Goal: Task Accomplishment & Management: Use online tool/utility

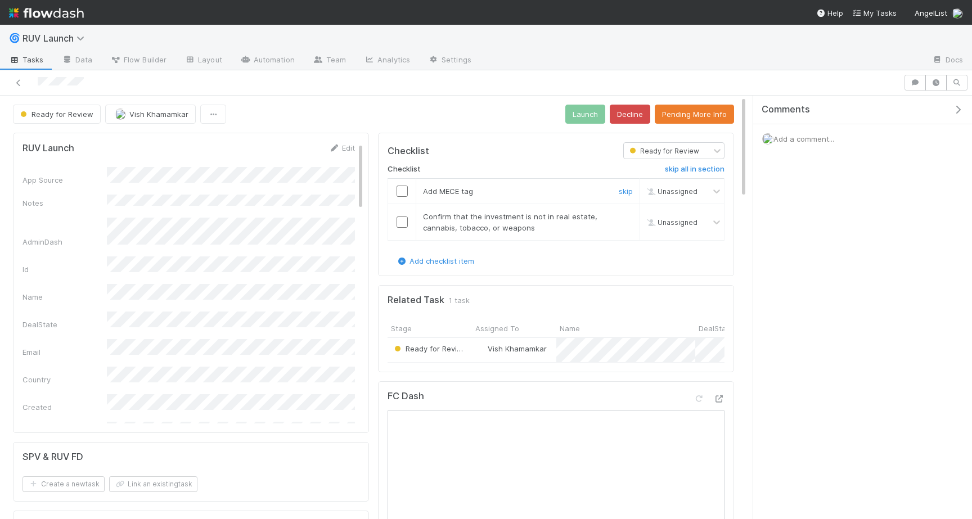
click at [406, 199] on td at bounding box center [402, 191] width 28 height 25
click at [404, 204] on td at bounding box center [402, 222] width 28 height 37
click at [404, 199] on td at bounding box center [402, 191] width 28 height 25
click at [404, 195] on input "checkbox" at bounding box center [402, 191] width 11 height 11
click at [404, 220] on input "checkbox" at bounding box center [402, 222] width 11 height 11
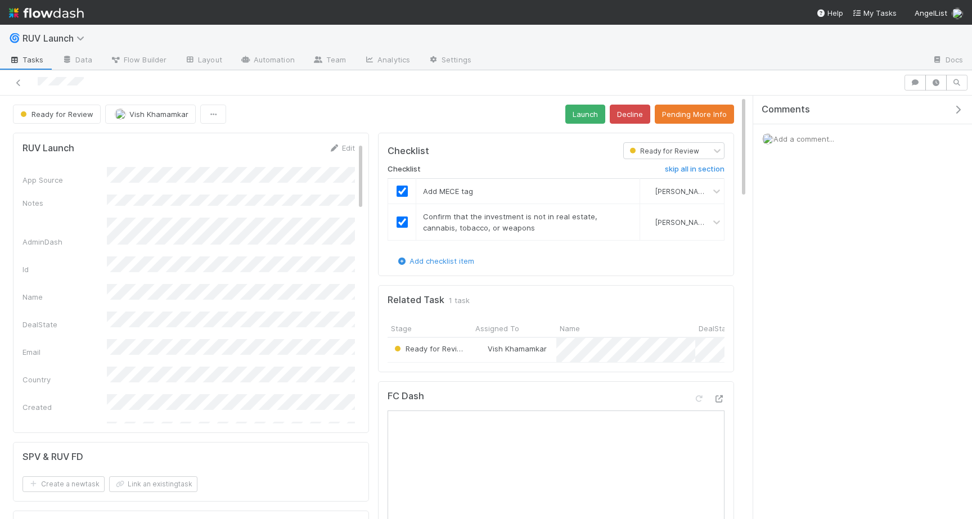
click at [584, 121] on button "Launch" at bounding box center [585, 114] width 40 height 19
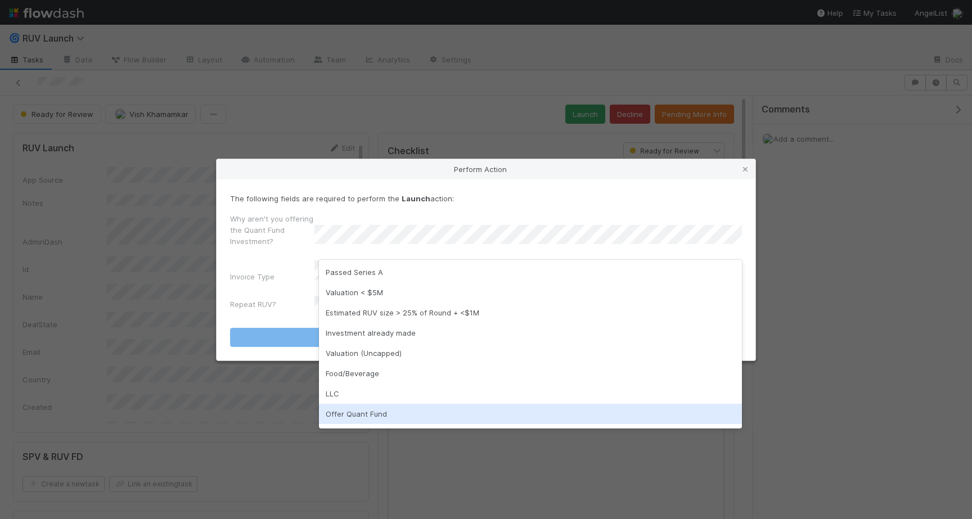
scroll to position [18, 0]
click at [354, 423] on div "n/a" at bounding box center [530, 416] width 423 height 20
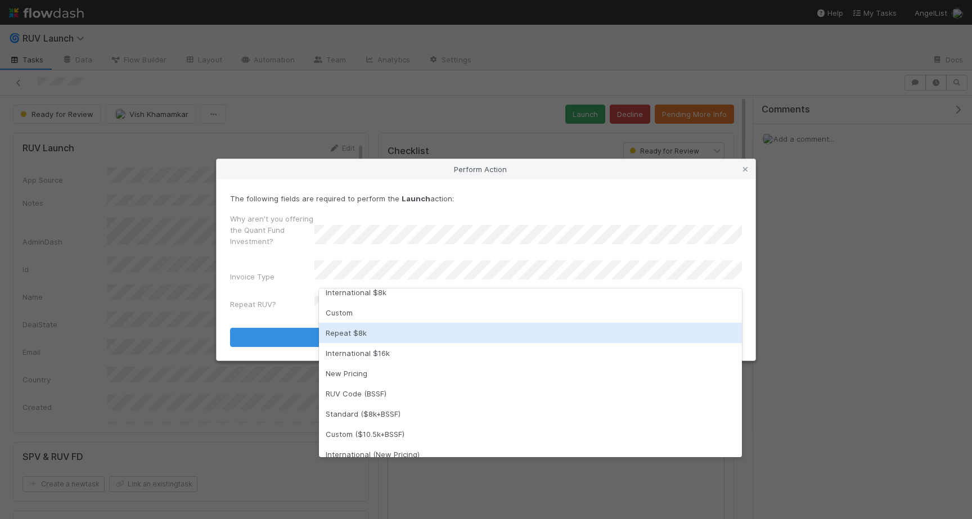
scroll to position [160, 0]
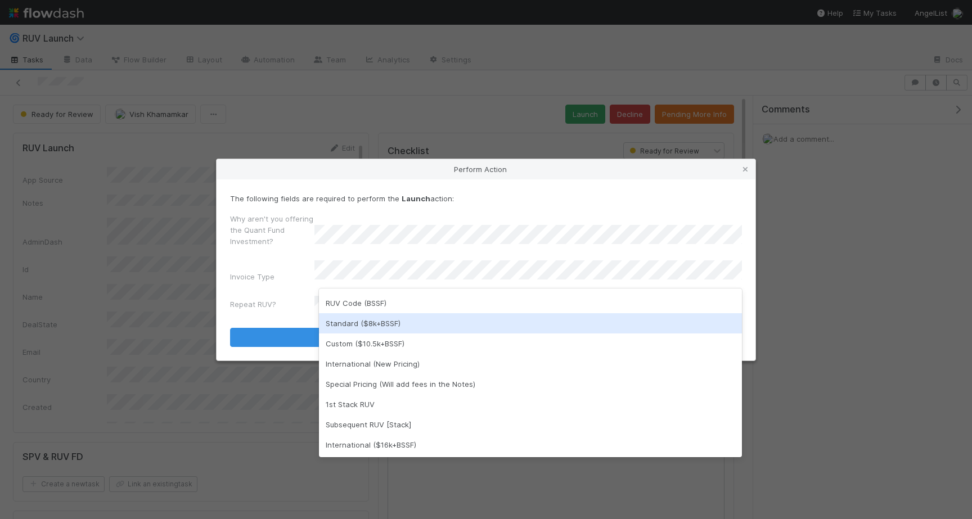
click at [370, 324] on div "Standard ($8k+BSSF)" at bounding box center [530, 323] width 423 height 20
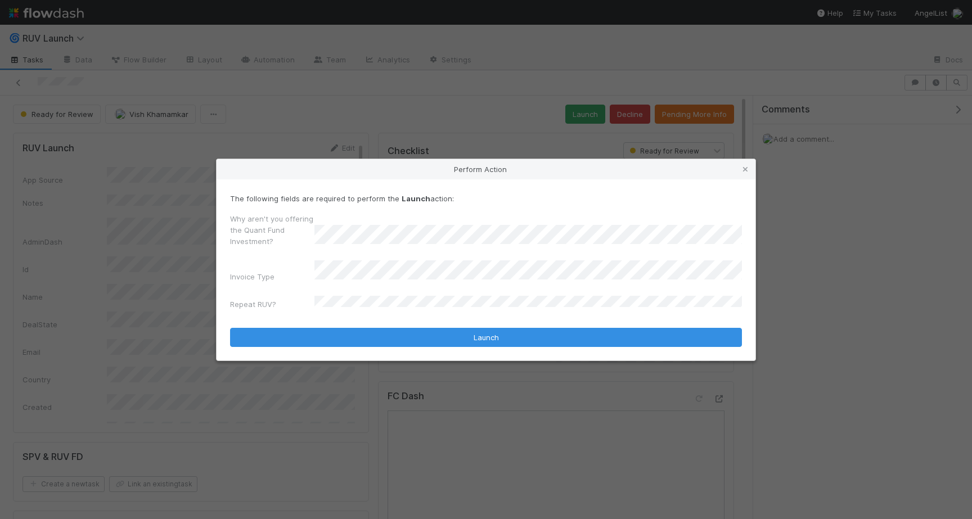
click at [380, 313] on form "The following fields are required to perform the Launch action: Why aren't you …" at bounding box center [486, 270] width 512 height 154
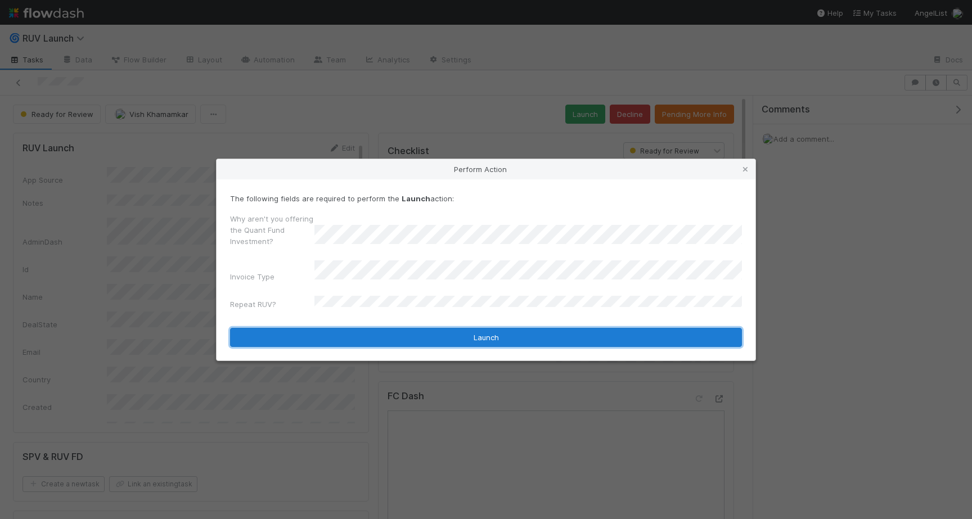
click at [380, 328] on button "Launch" at bounding box center [486, 337] width 512 height 19
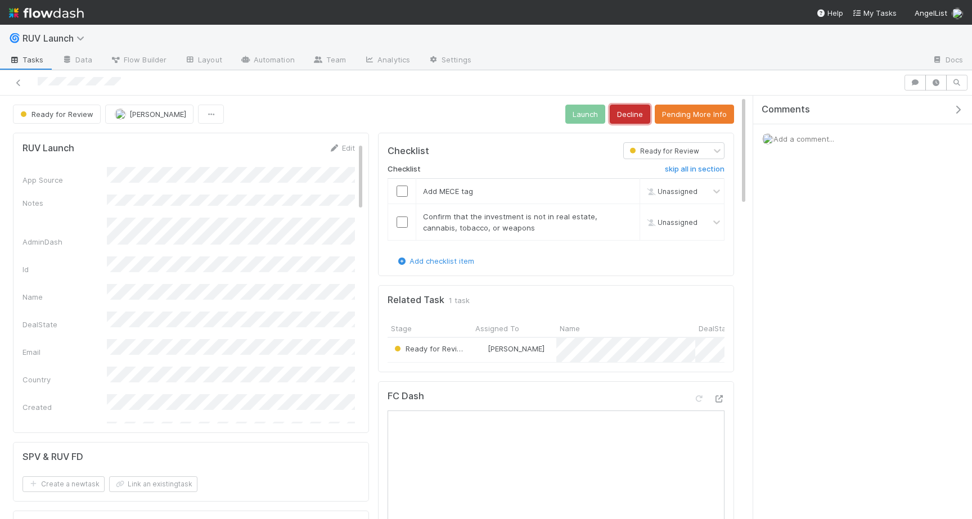
click at [631, 112] on button "Decline" at bounding box center [630, 114] width 41 height 19
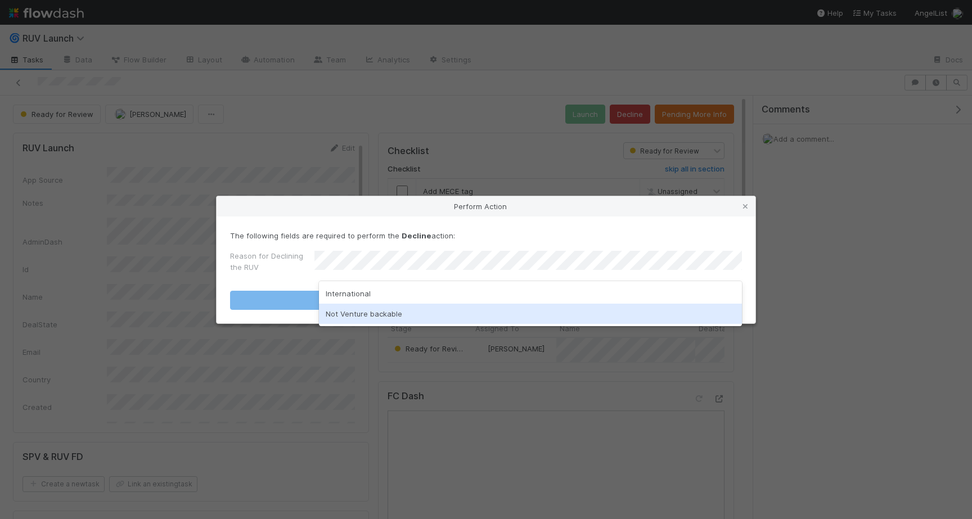
click at [357, 316] on div "Not Venture backable" at bounding box center [530, 314] width 423 height 20
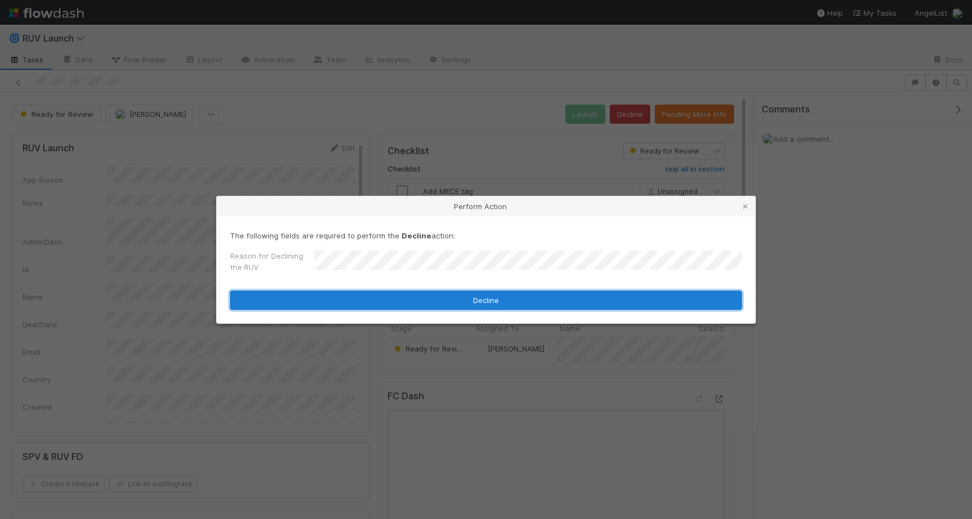
click at [347, 308] on button "Decline" at bounding box center [486, 300] width 512 height 19
